Goal: Transaction & Acquisition: Register for event/course

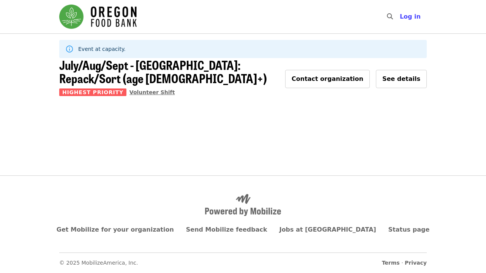
click at [145, 89] on span "Volunteer Shift" at bounding box center [153, 92] width 46 height 6
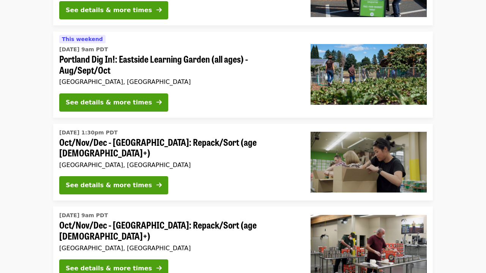
scroll to position [218, 0]
click at [204, 55] on span "Portland Dig In!: Eastside Learning Garden (all ages) - Aug/Sept/Oct" at bounding box center [178, 65] width 239 height 22
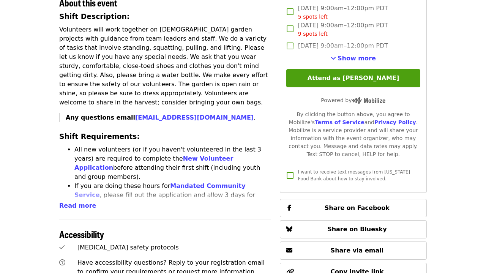
scroll to position [273, 0]
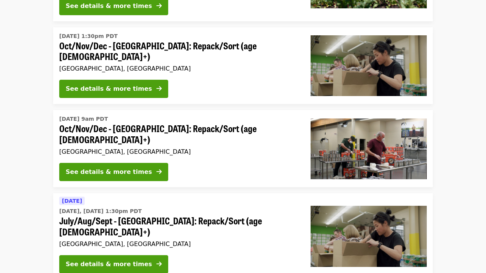
scroll to position [313, 0]
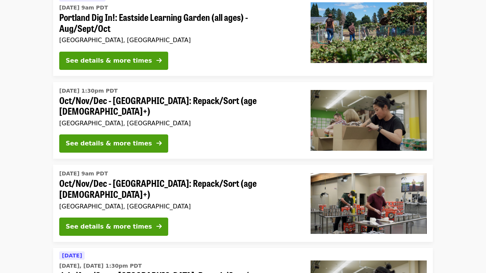
scroll to position [258, 0]
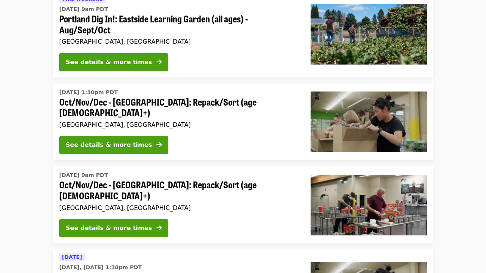
click at [100, 102] on span "Oct/Nov/Dec - [GEOGRAPHIC_DATA]: Repack/Sort (age [DEMOGRAPHIC_DATA]+)" at bounding box center [178, 108] width 239 height 22
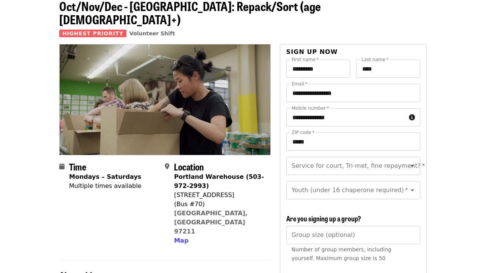
scroll to position [41, 0]
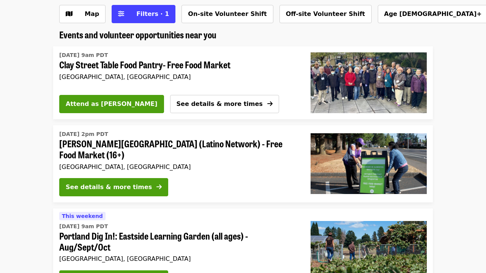
scroll to position [258, 0]
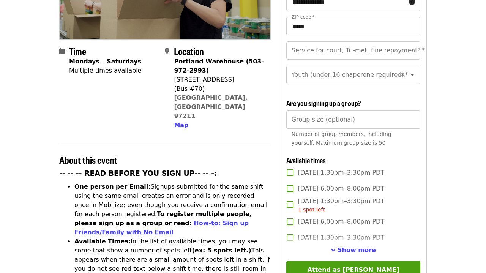
scroll to position [203, 0]
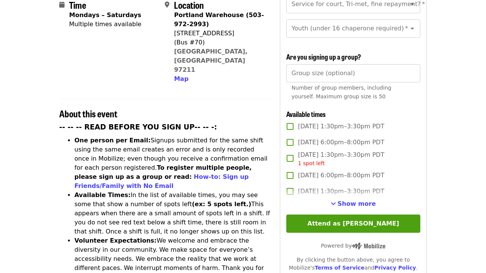
click at [302, 122] on span "[DATE] 1:30pm–3:30pm PDT" at bounding box center [341, 126] width 86 height 9
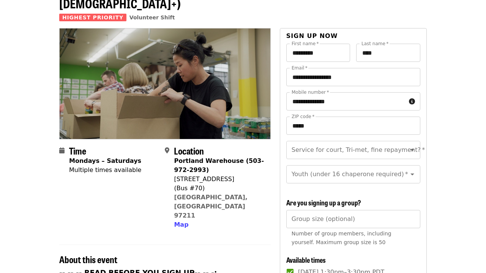
scroll to position [68, 0]
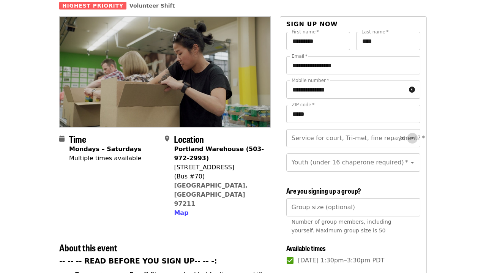
click at [413, 138] on icon "Open" at bounding box center [413, 139] width 4 height 2
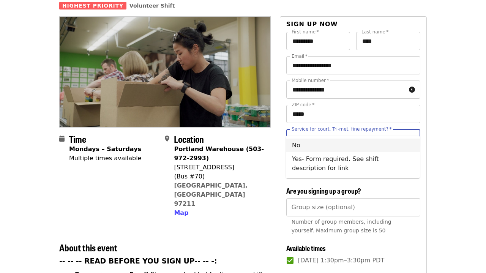
click at [343, 147] on li "No" at bounding box center [353, 146] width 134 height 14
type input "**"
click at [414, 158] on icon "Open" at bounding box center [412, 162] width 9 height 9
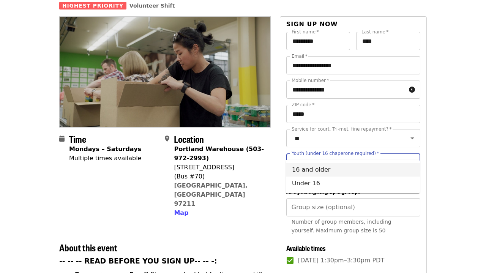
click at [343, 169] on li "16 and older" at bounding box center [353, 170] width 134 height 14
type input "**********"
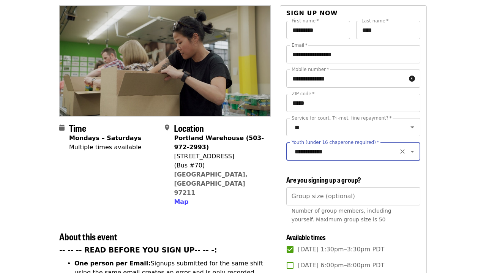
scroll to position [103, 0]
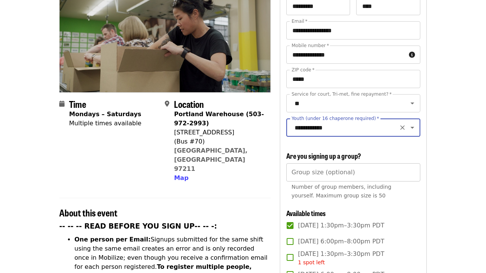
click at [342, 163] on input "Group size (optional)" at bounding box center [353, 172] width 134 height 18
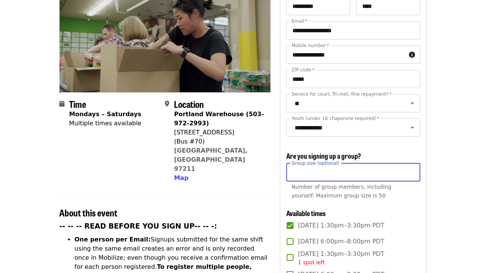
type input "*"
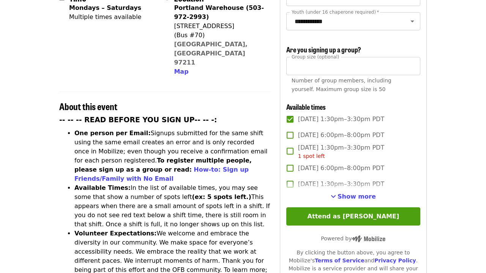
scroll to position [214, 0]
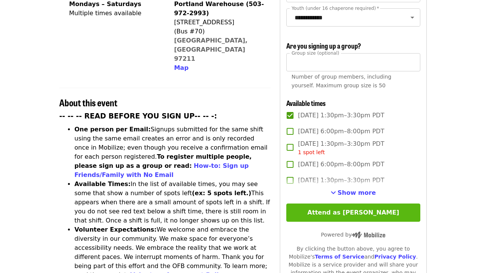
click at [381, 204] on button "Attend as [PERSON_NAME]" at bounding box center [353, 213] width 134 height 18
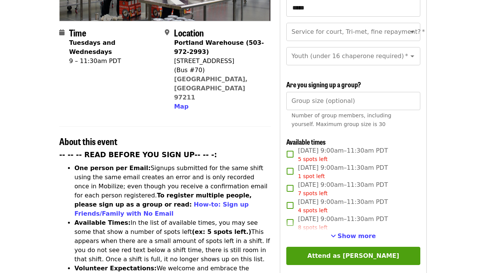
scroll to position [226, 0]
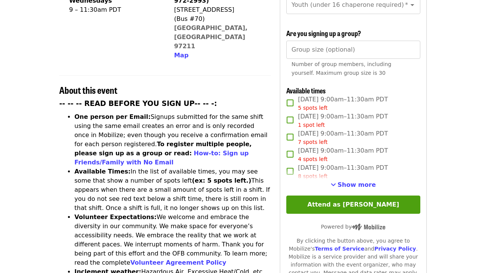
click at [369, 95] on span "Tue, Oct 7, 9:00am–11:30am PDT 5 spots left" at bounding box center [343, 103] width 90 height 17
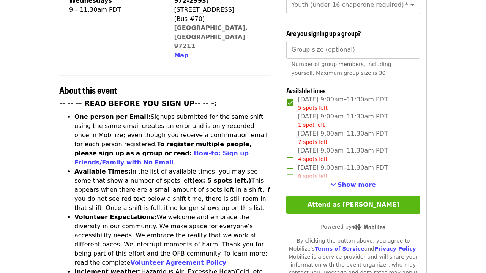
click at [359, 196] on button "Attend as [PERSON_NAME]" at bounding box center [353, 205] width 134 height 18
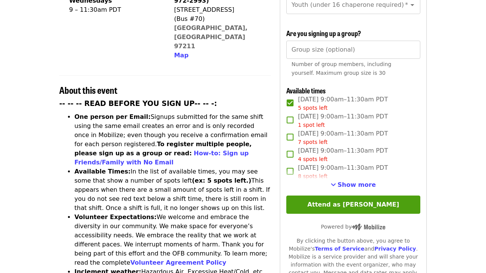
scroll to position [57, 0]
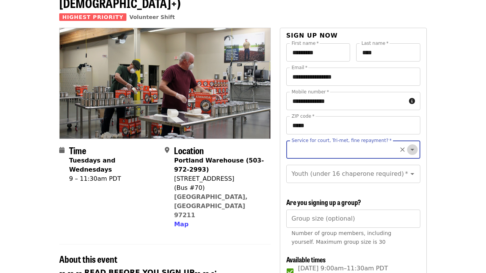
click at [412, 145] on icon "Open" at bounding box center [412, 149] width 9 height 9
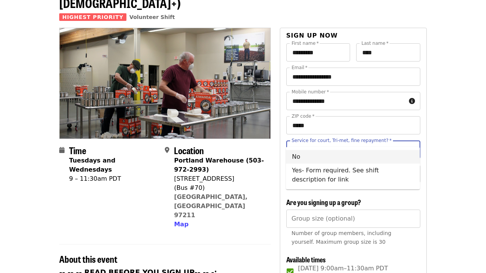
click at [337, 158] on li "No" at bounding box center [353, 157] width 134 height 14
type input "**"
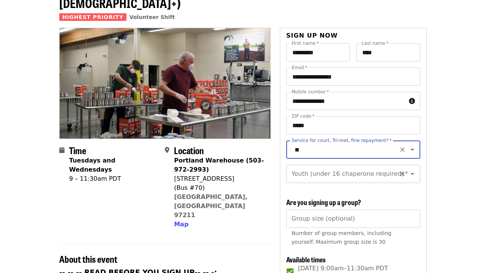
click at [412, 173] on icon "Open" at bounding box center [413, 174] width 4 height 2
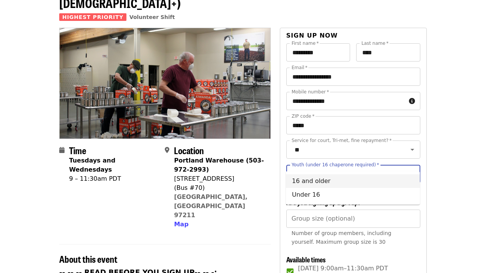
click at [344, 185] on li "16 and older" at bounding box center [353, 181] width 134 height 14
type input "**********"
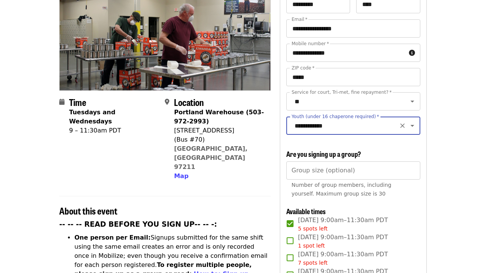
scroll to position [121, 0]
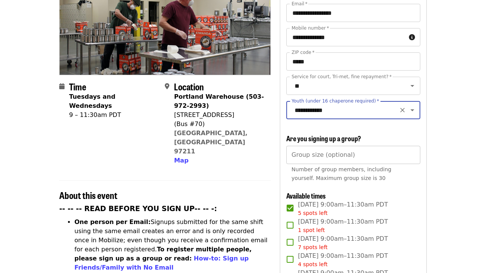
click at [385, 146] on input "Group size (optional)" at bounding box center [353, 155] width 134 height 18
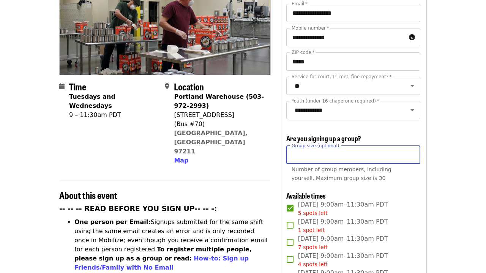
type input "*"
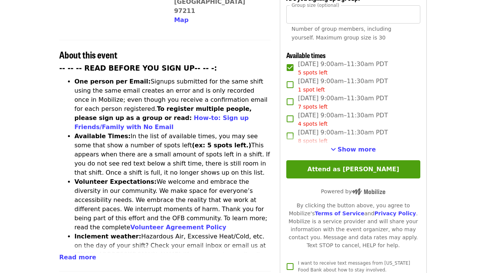
scroll to position [283, 0]
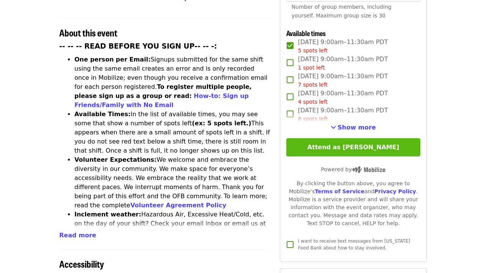
click at [359, 138] on button "Attend as [PERSON_NAME]" at bounding box center [353, 147] width 134 height 18
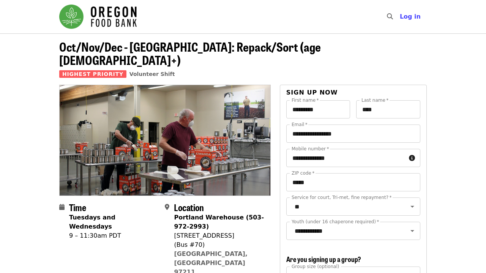
scroll to position [0, 0]
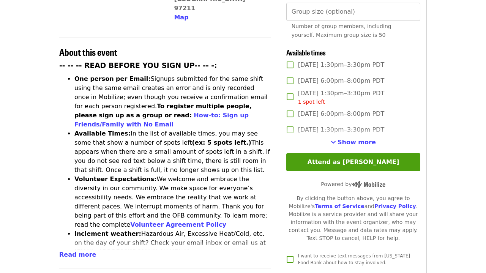
scroll to position [263, 0]
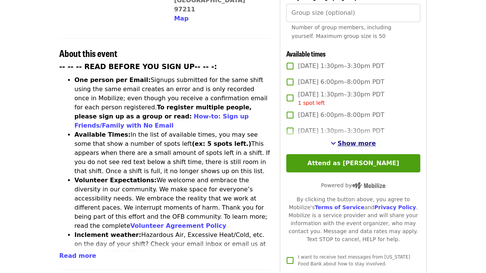
click at [358, 140] on span "Show more" at bounding box center [357, 143] width 38 height 7
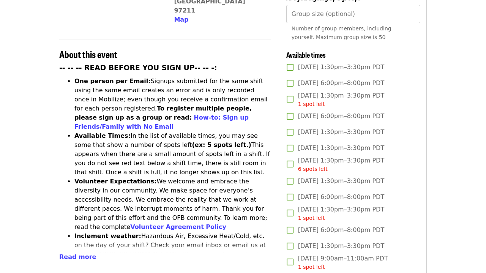
scroll to position [255, 0]
